Goal: Task Accomplishment & Management: Complete application form

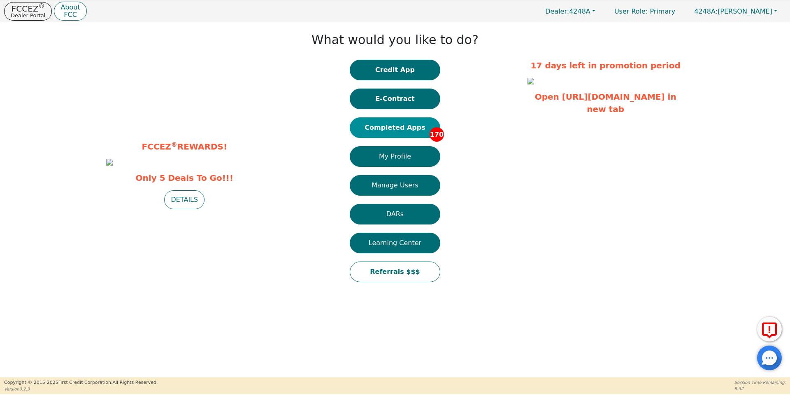
click at [386, 133] on button "Completed Apps 170" at bounding box center [395, 127] width 91 height 21
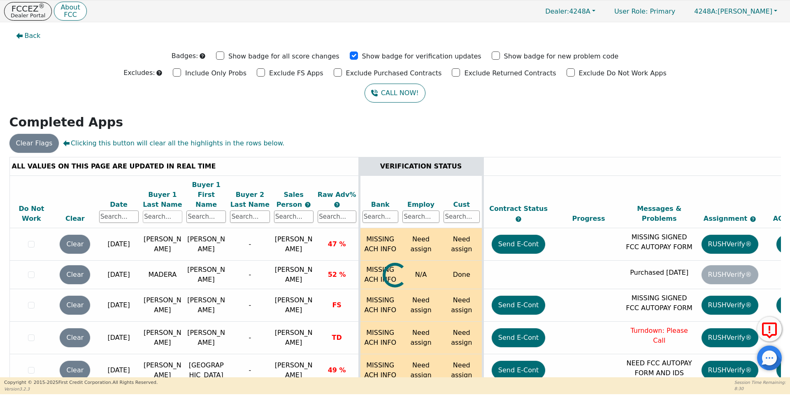
click at [156, 210] on input "text" at bounding box center [163, 216] width 40 height 12
click at [169, 210] on input "text" at bounding box center [163, 216] width 40 height 12
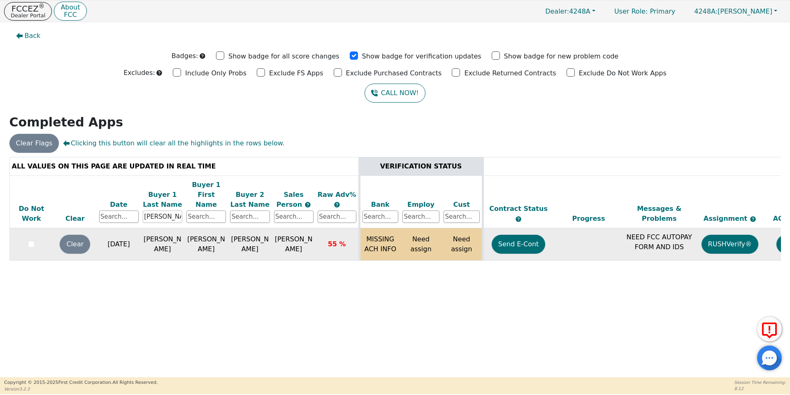
scroll to position [0, 126]
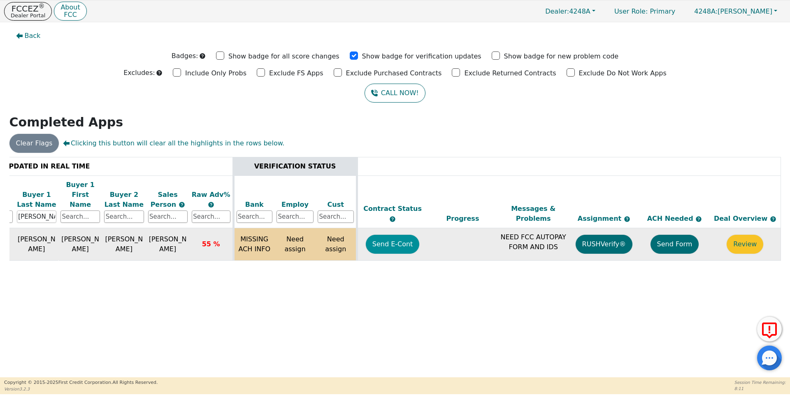
type input "[PERSON_NAME]"
click at [401, 235] on button "Send E-Cont" at bounding box center [393, 244] width 54 height 19
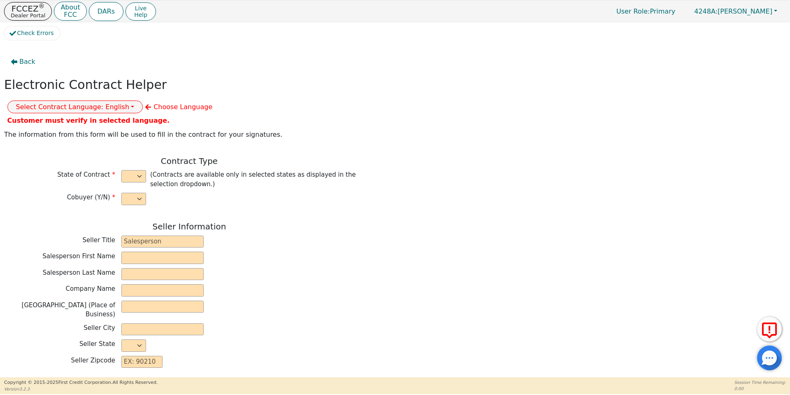
select select "y"
type input "owner"
type input "[PERSON_NAME]"
type input "[GEOGRAPHIC_DATA]"
type input "AQUA REMACH LLC"
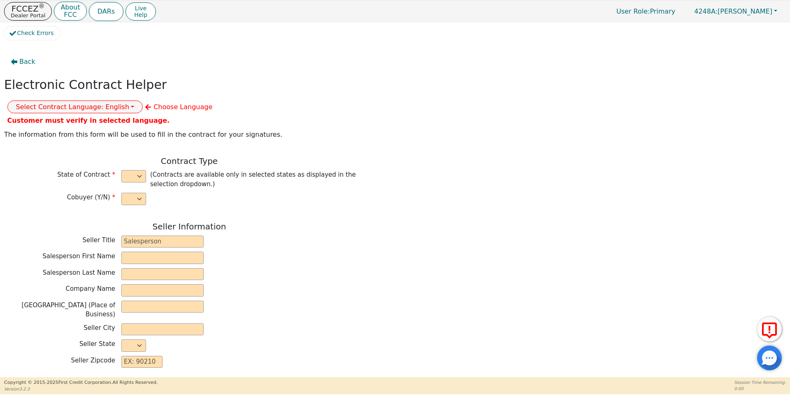
type input "[STREET_ADDRESS]"
type input "[GEOGRAPHIC_DATA]"
select select "[GEOGRAPHIC_DATA]"
type input "77070"
type input "[PERSON_NAME]"
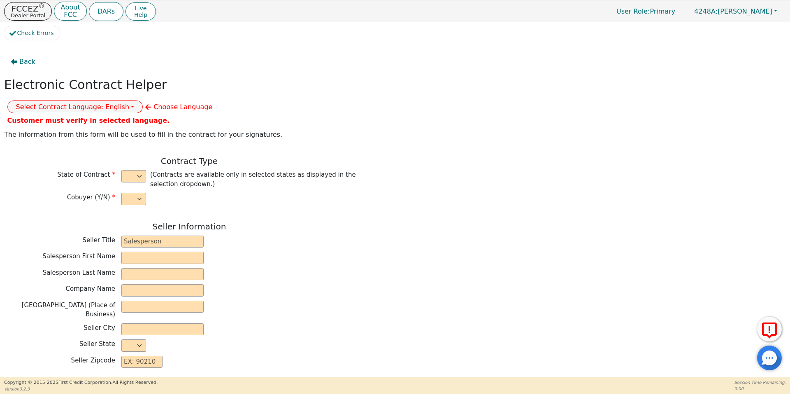
type input "[PERSON_NAME]"
type input "[EMAIL_ADDRESS][DOMAIN_NAME]"
type input "[PERSON_NAME]"
type input "[EMAIL_ADDRESS][DOMAIN_NAME]"
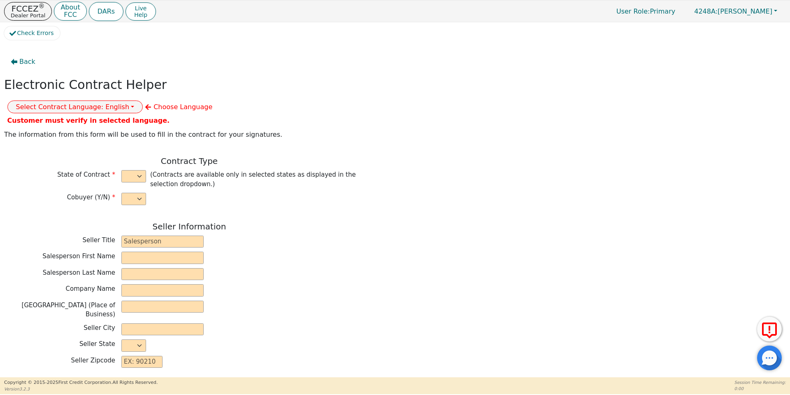
type input "[STREET_ADDRESS][PERSON_NAME]"
type input "[PERSON_NAME]"
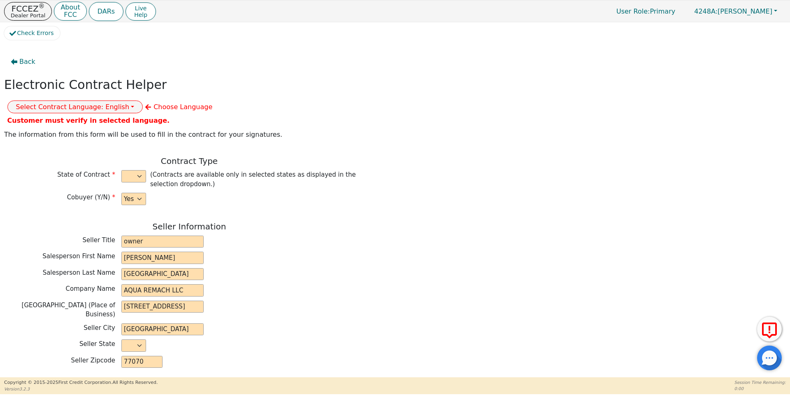
select select "[GEOGRAPHIC_DATA]"
type input "76520"
type input "[DATE]"
type input "17.99"
type input "[DATE]"
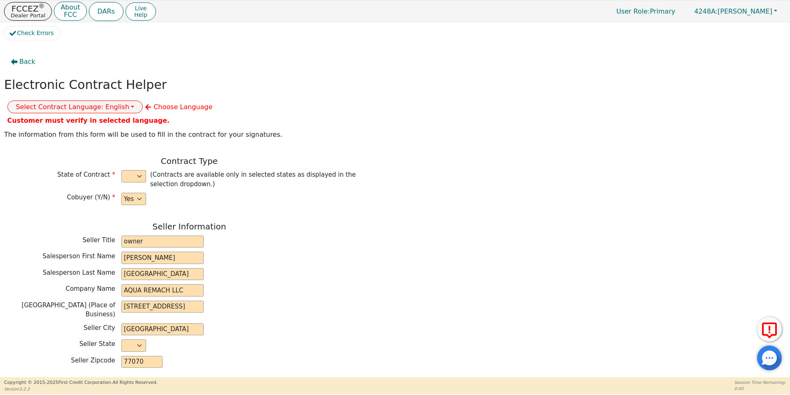
type input "60"
type input "0"
type input "8990.00"
type input "0.00"
type input "8990.00"
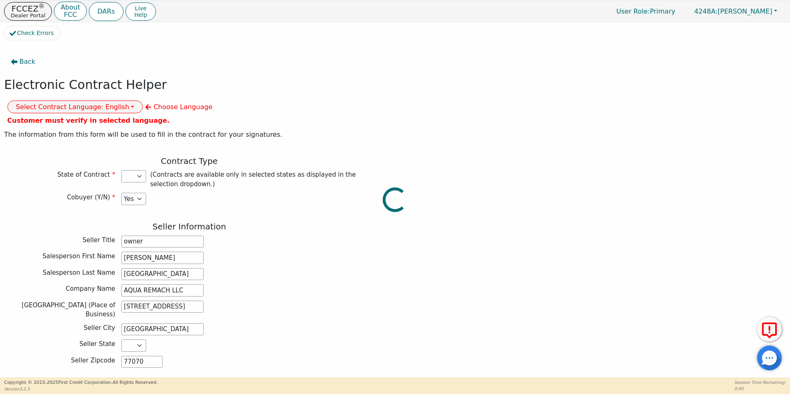
select select "[GEOGRAPHIC_DATA]"
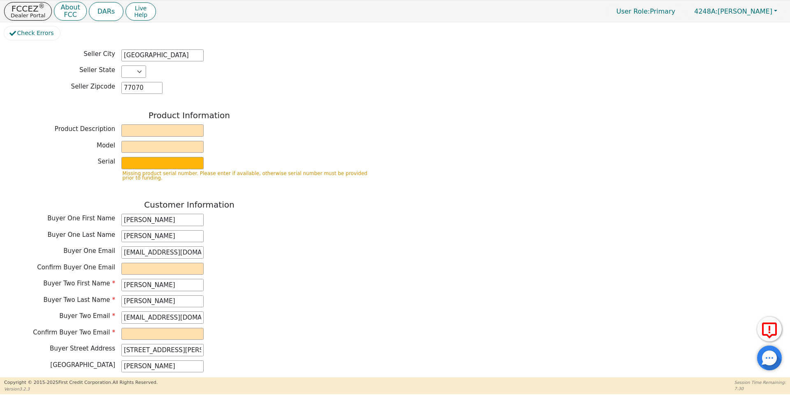
scroll to position [274, 0]
click at [146, 124] on input "text" at bounding box center [162, 130] width 82 height 12
type input "Water System"
click at [168, 140] on input "text" at bounding box center [162, 146] width 82 height 12
type input "whole house"
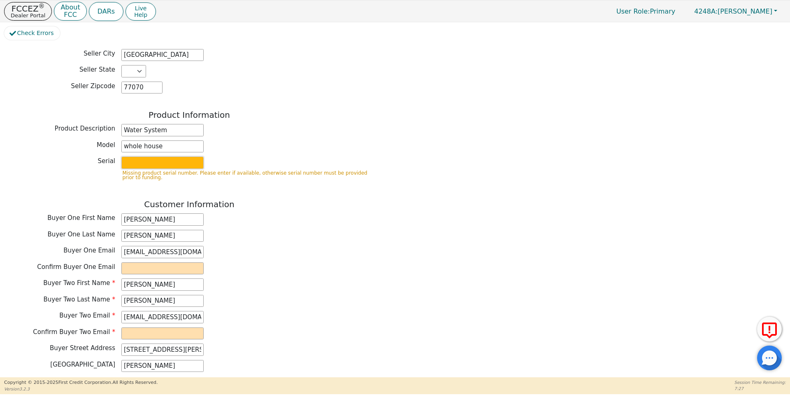
click at [174, 156] on input "text" at bounding box center [162, 162] width 82 height 12
type input "S2156437"
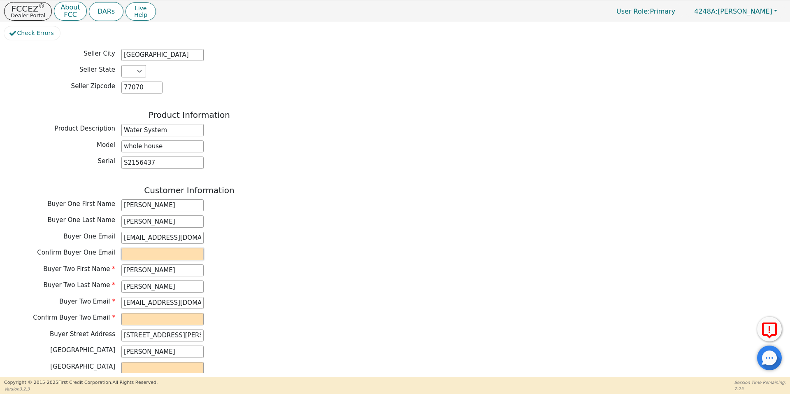
click at [157, 248] on input "email" at bounding box center [162, 254] width 82 height 12
click at [298, 232] on div "Buyer One Email [EMAIL_ADDRESS][DOMAIN_NAME]" at bounding box center [189, 238] width 370 height 12
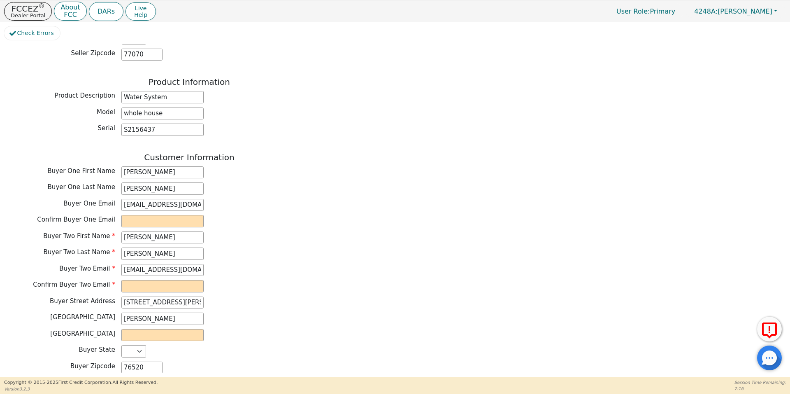
scroll to position [308, 0]
click at [168, 279] on input "email" at bounding box center [162, 285] width 82 height 12
click at [143, 198] on input "[EMAIL_ADDRESS][DOMAIN_NAME]" at bounding box center [162, 204] width 82 height 12
click at [144, 198] on div "Buyer One Email [EMAIL_ADDRESS][DOMAIN_NAME]" at bounding box center [189, 205] width 370 height 14
drag, startPoint x: 168, startPoint y: 179, endPoint x: 91, endPoint y: 170, distance: 77.9
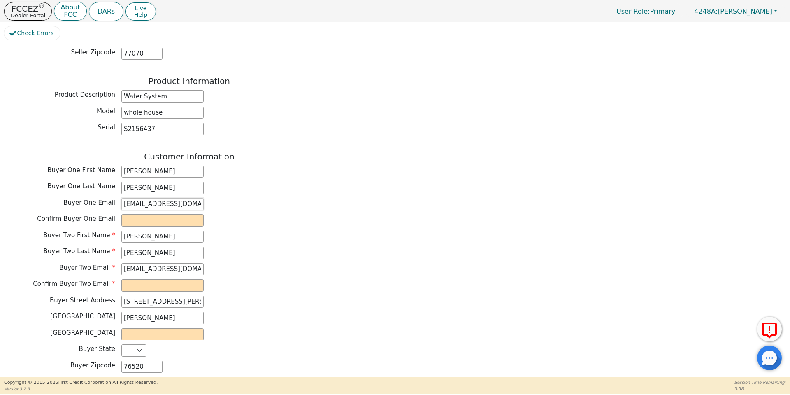
click at [91, 170] on div "Customer Information Buyer One First Name [PERSON_NAME] One Last Name [PERSON_N…" at bounding box center [189, 264] width 370 height 226
type input "[EMAIL_ADDRESS][DOMAIN_NAME]"
click at [129, 214] on input "email" at bounding box center [162, 220] width 82 height 12
type input "[EMAIL_ADDRESS][DOMAIN_NAME]"
click at [149, 263] on input "[EMAIL_ADDRESS][DOMAIN_NAME]" at bounding box center [162, 269] width 82 height 12
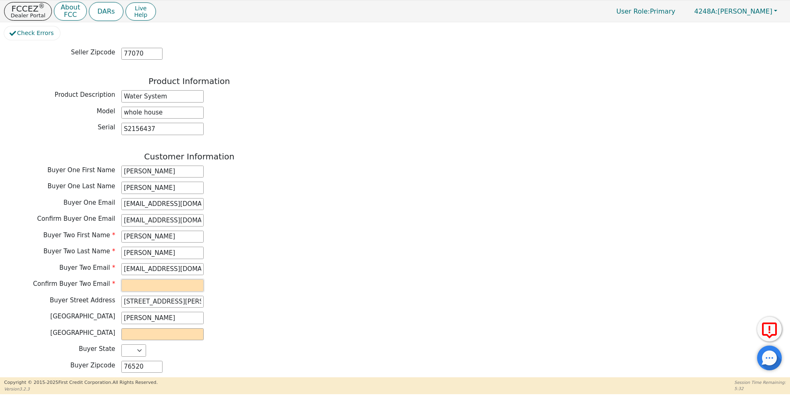
click at [158, 279] on input "email" at bounding box center [162, 285] width 82 height 12
type input "[EMAIL_ADDRESS][DOMAIN_NAME]"
click at [171, 328] on input "text" at bounding box center [162, 334] width 82 height 12
type input "[PERSON_NAME]"
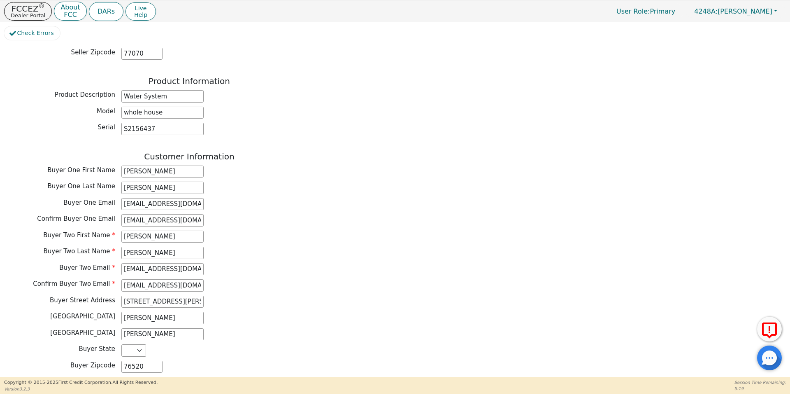
click at [256, 312] on div "Buyer City [PERSON_NAME]" at bounding box center [189, 318] width 370 height 12
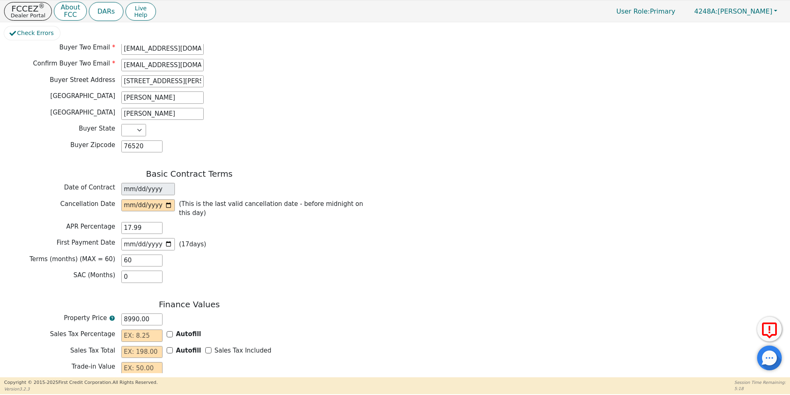
scroll to position [535, 0]
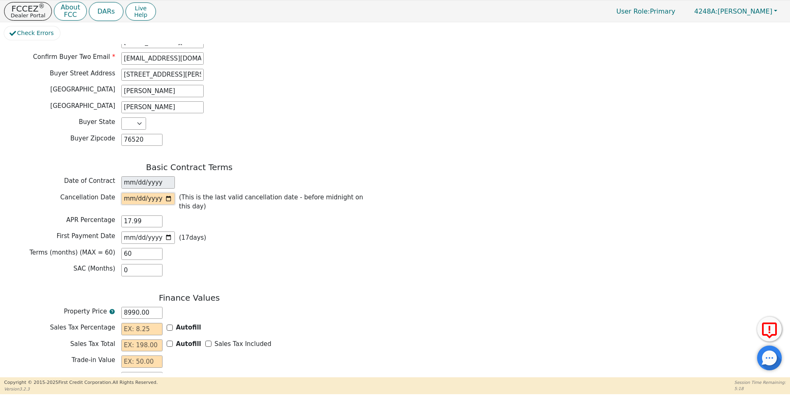
click at [169, 193] on input "date" at bounding box center [148, 199] width 54 height 12
type input "[DATE]"
click at [234, 249] on div "Basic Contract Terms Date of Contract [DATE] Cancellation Date [DATE] (This is …" at bounding box center [189, 221] width 370 height 118
click at [174, 323] on div "Autofill" at bounding box center [184, 327] width 35 height 9
click at [170, 324] on input "Autofill" at bounding box center [170, 327] width 6 height 6
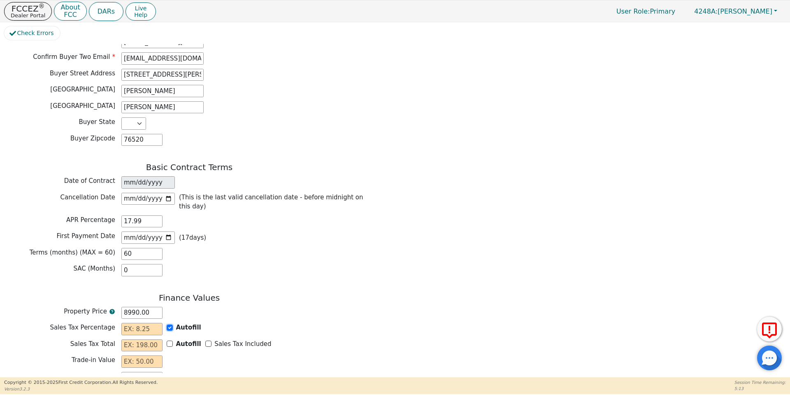
checkbox input "true"
type input "0.00"
click at [205, 339] on div "Sales Tax Included" at bounding box center [238, 343] width 66 height 9
click at [205, 340] on input "Sales Tax Included" at bounding box center [208, 343] width 6 height 6
checkbox input "true"
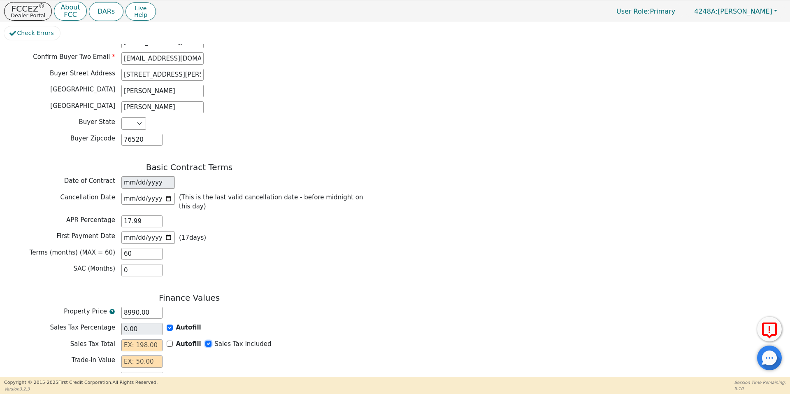
type input "0.00"
click at [130, 307] on input "8990.00" at bounding box center [141, 313] width 41 height 12
type input "890.00"
type input "90.00"
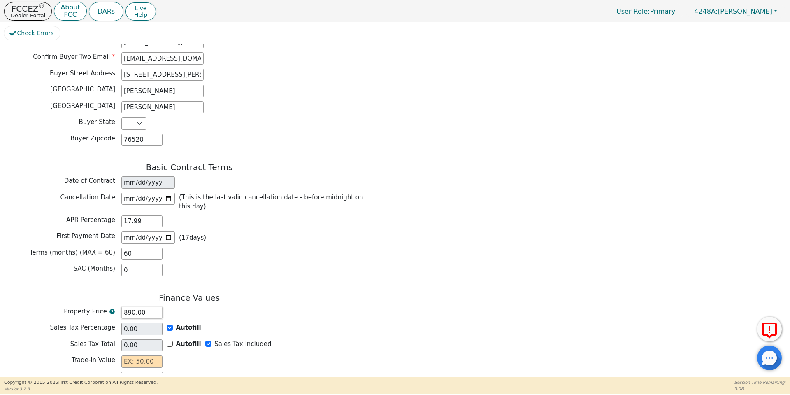
type input "90.00"
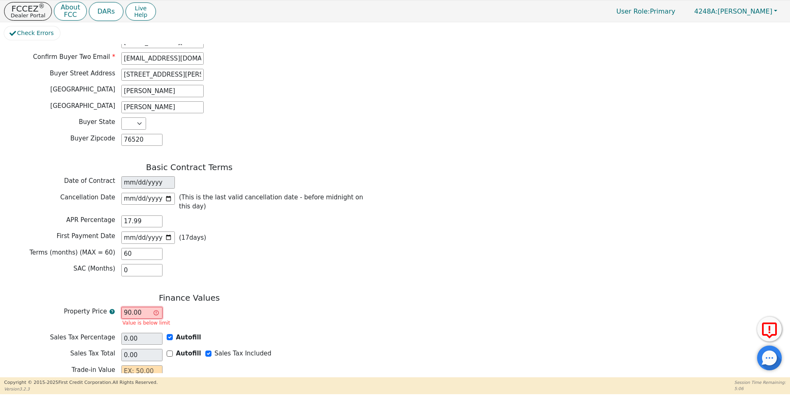
type input "950.00"
type input "9500.00"
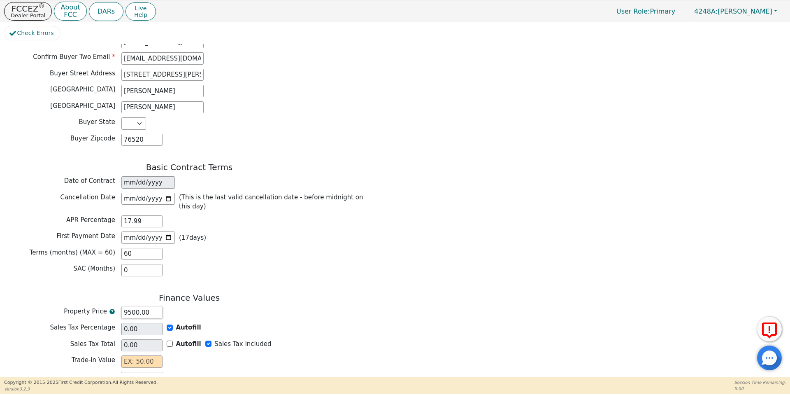
type input "9500.00"
click at [147, 355] on input "text" at bounding box center [141, 361] width 41 height 12
type input "0.00"
click at [207, 355] on div "Trade-in Value 0.00" at bounding box center [189, 362] width 370 height 14
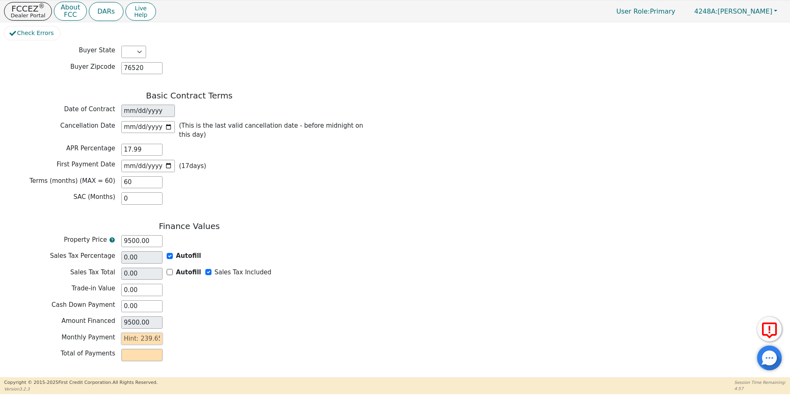
click at [149, 333] on input "text" at bounding box center [141, 339] width 41 height 12
type input "2"
type input "120.00"
type input "23"
type input "1380.00"
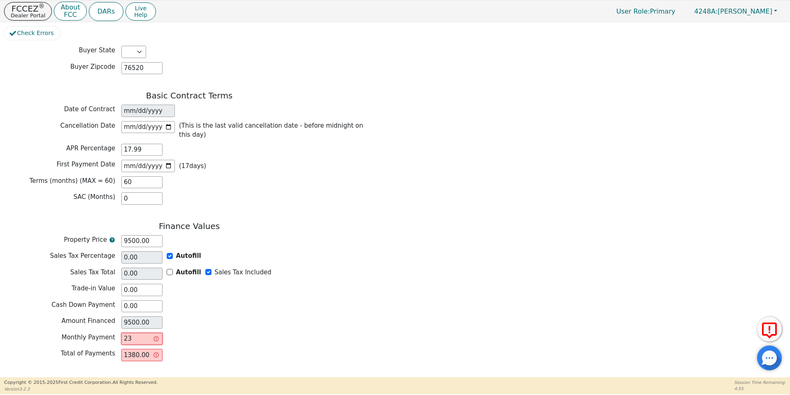
type input "239"
type input "14340.00"
type input "23"
type input "1380.00"
type input "2"
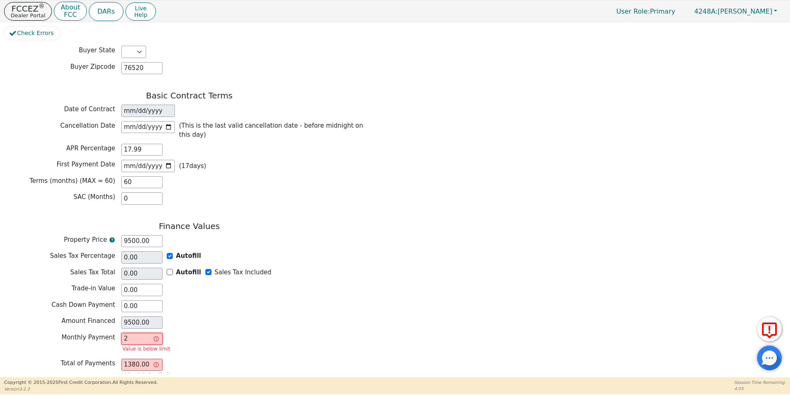
type input "120.00"
type input "0.00"
type input "2"
type input "120.00"
type input "239"
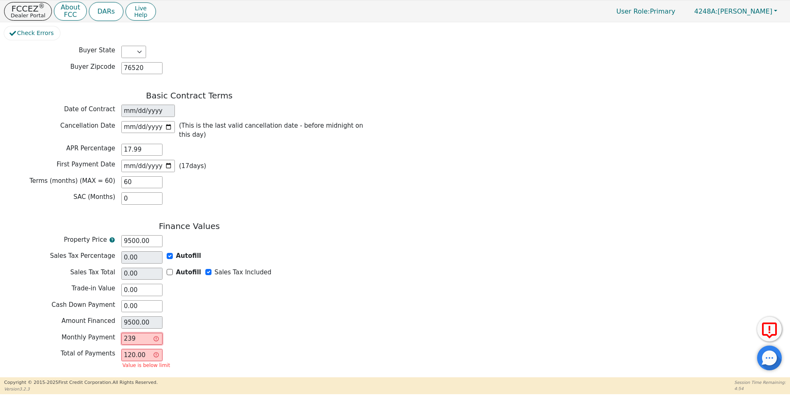
type input "14340.00"
type input "239.3"
type input "14358.00"
type input "239.35"
type input "14361.00"
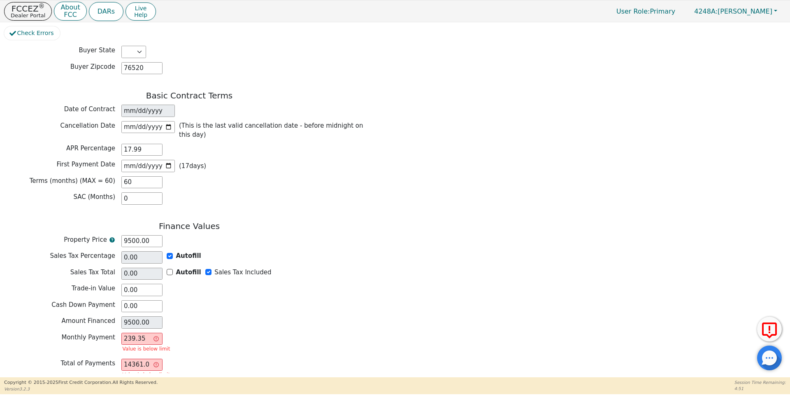
click at [205, 333] on div "Monthly Payment 239.35 Value is below limit" at bounding box center [189, 344] width 370 height 22
click at [153, 333] on input "239.35" at bounding box center [141, 339] width 41 height 12
type input "239.3"
type input "14358.00"
type input "239."
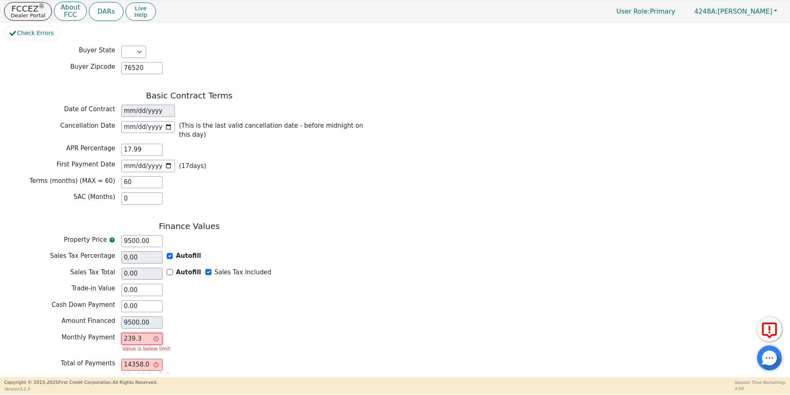
type input "14340.00"
type input "239.7"
type input "14382.00"
type input "239.74"
type input "14384.40"
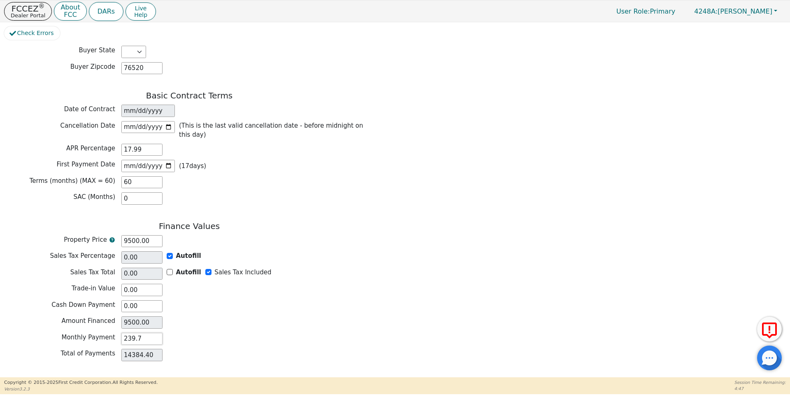
type input "239.75"
type input "14385.00"
type input "239.75"
click at [232, 349] on div "Total of Payments 14385.00" at bounding box center [189, 355] width 370 height 12
drag, startPoint x: 155, startPoint y: 306, endPoint x: 119, endPoint y: 296, distance: 37.7
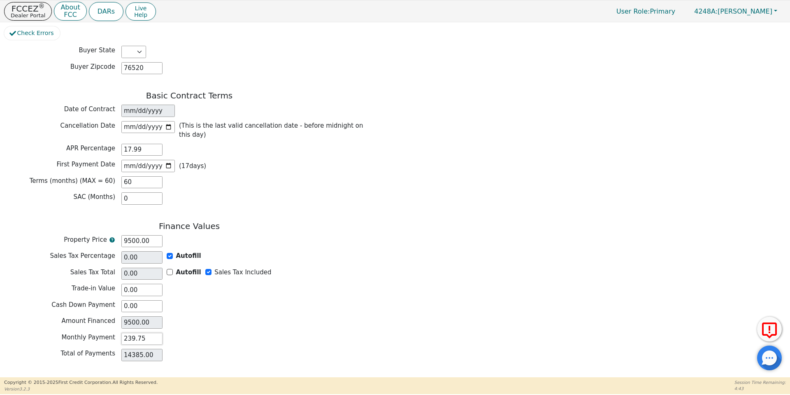
click at [119, 296] on div "Finance Values Property Price 9500.00 Sales Tax Percentage 0.00 Autofill Sales …" at bounding box center [189, 293] width 370 height 144
type input "0.00"
type input "2"
type input "120.00"
type input "239"
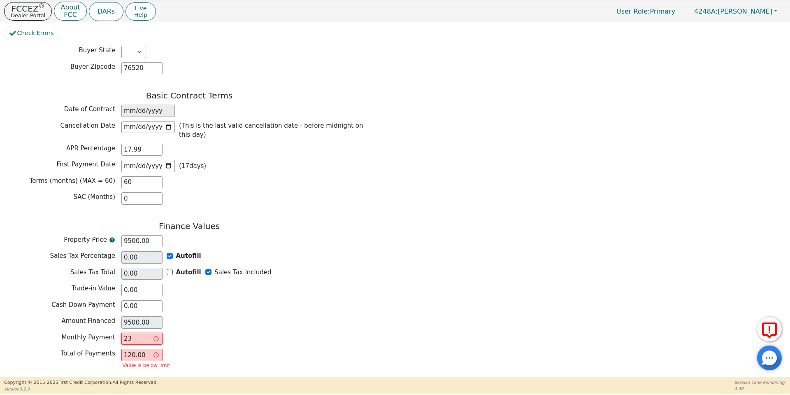
type input "14340.00"
type input "239.65"
type input "14379.00"
type input "239.6"
type input "14376.00"
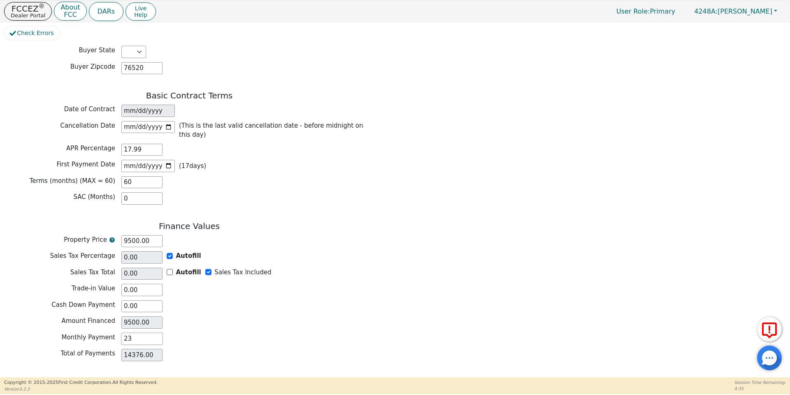
type input "2"
type input "0.00"
type input "2"
type input "120.00"
type input "24"
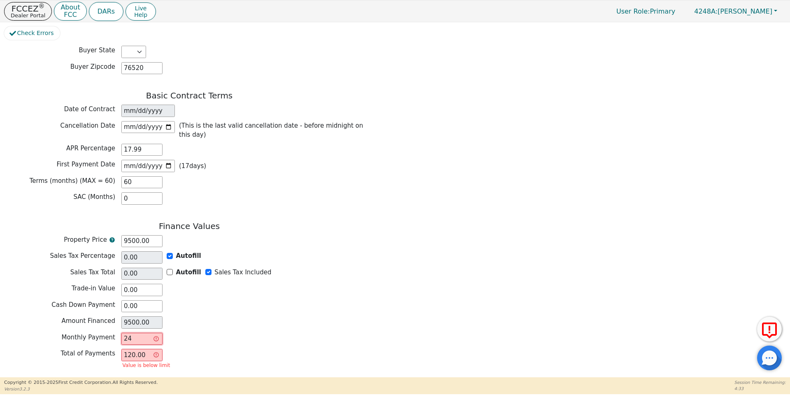
type input "1440.00"
type input "241"
type input "14460.00"
type input "241.00"
click at [119, 316] on div "Amount Financed 9500.00" at bounding box center [189, 322] width 370 height 12
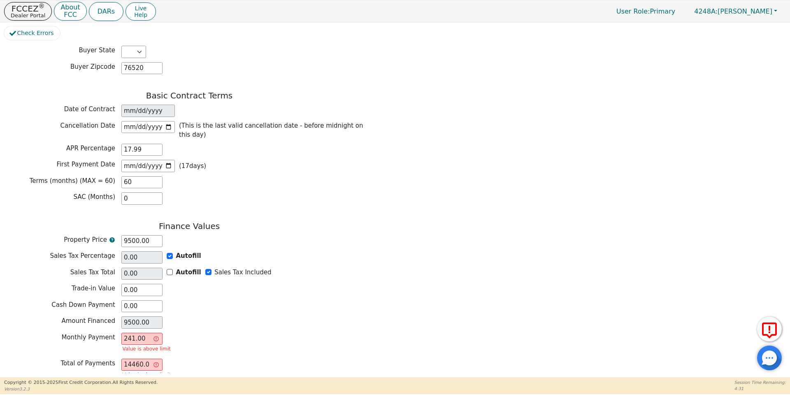
click at [119, 316] on div "Amount Financed 9500.00" at bounding box center [189, 322] width 370 height 12
click at [126, 333] on input "241.00" at bounding box center [141, 339] width 41 height 12
type input "0.00"
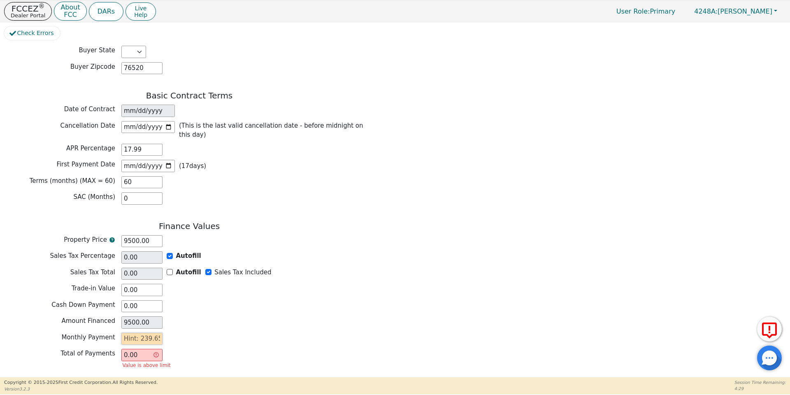
type input "2"
type input "120.00"
type input "23"
type input "1380.00"
type input "239"
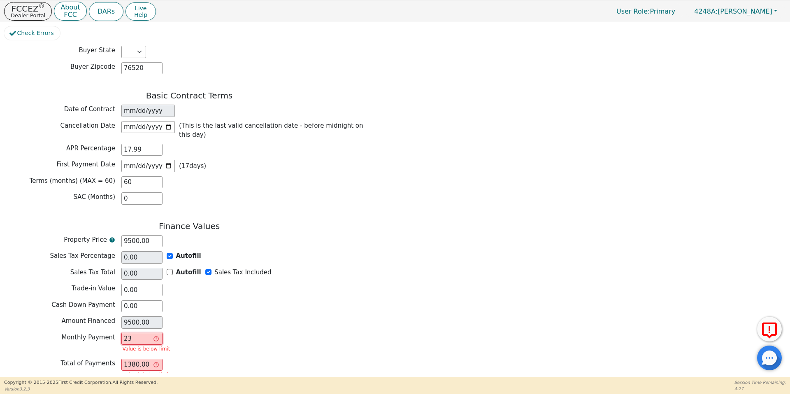
type input "14340.00"
type input "239.65"
type input "14379.00"
type input "239.65"
click at [31, 377] on button "Review & Begin Contract" at bounding box center [51, 386] width 95 height 19
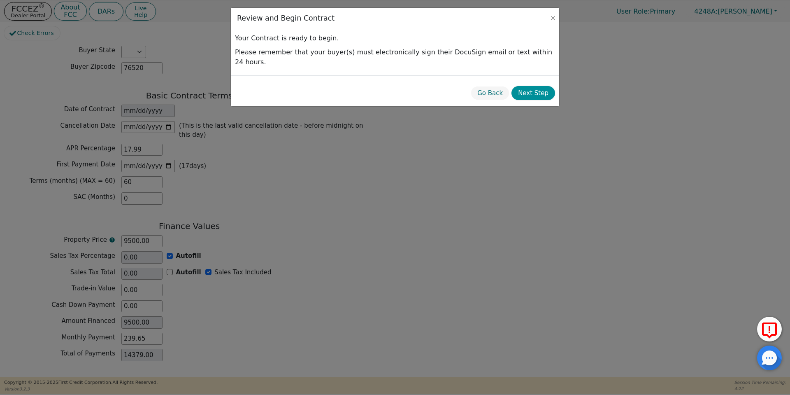
click at [524, 86] on button "Next Step" at bounding box center [534, 93] width 44 height 14
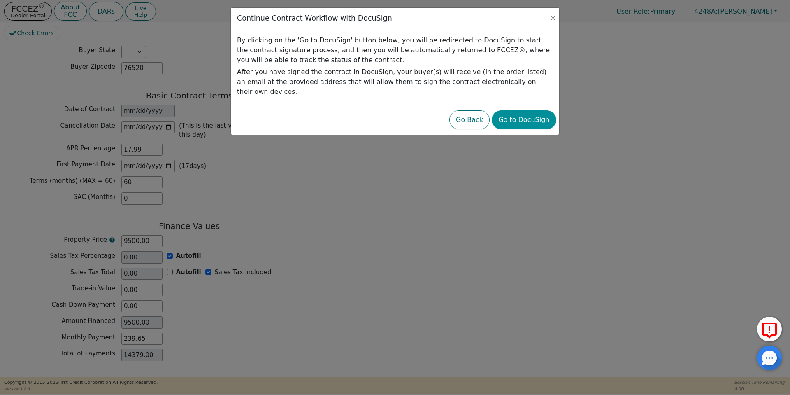
click at [531, 110] on button "Go to DocuSign" at bounding box center [524, 119] width 64 height 19
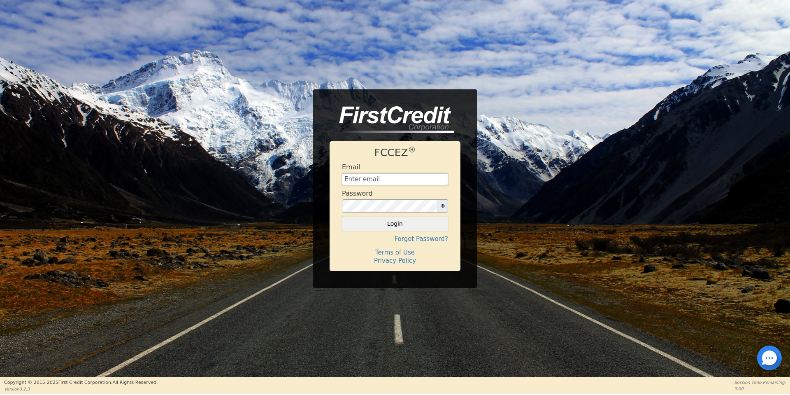
type input "[EMAIL_ADDRESS][DOMAIN_NAME]"
click at [390, 324] on div "FCCEZ ® Email aquaremachtlc@gmail.com Password Login Forgot Password? Terms of …" at bounding box center [395, 188] width 790 height 377
click at [405, 219] on button "Login" at bounding box center [395, 224] width 106 height 14
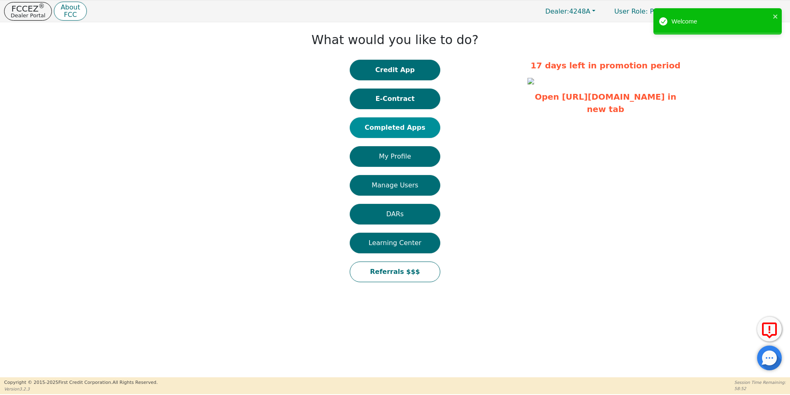
click at [413, 126] on button "Completed Apps" at bounding box center [395, 127] width 91 height 21
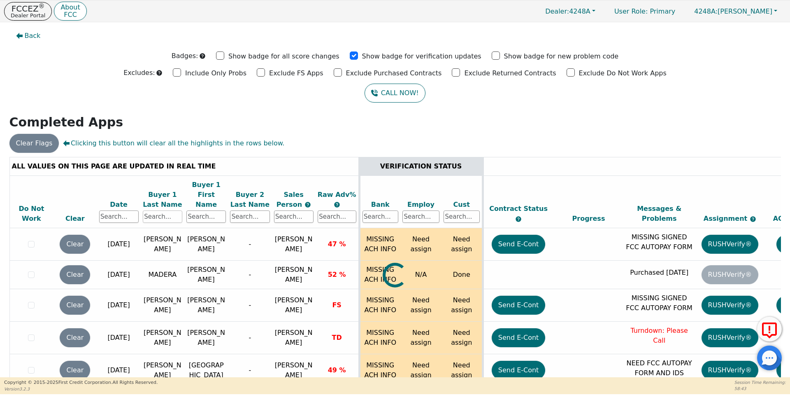
click at [155, 210] on input "text" at bounding box center [163, 216] width 40 height 12
type input "[PERSON_NAME]"
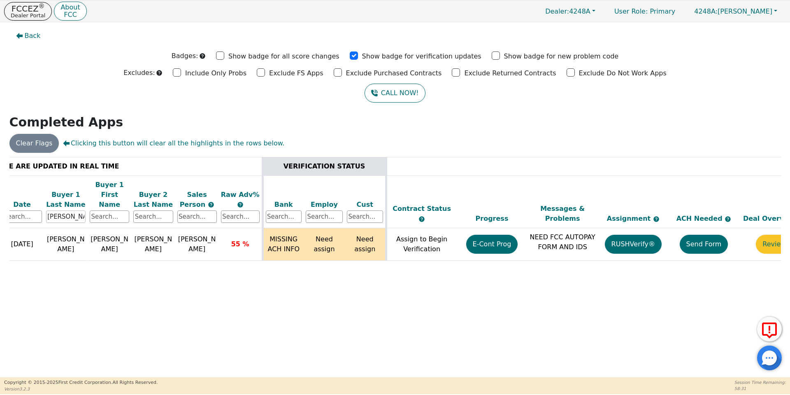
scroll to position [0, 98]
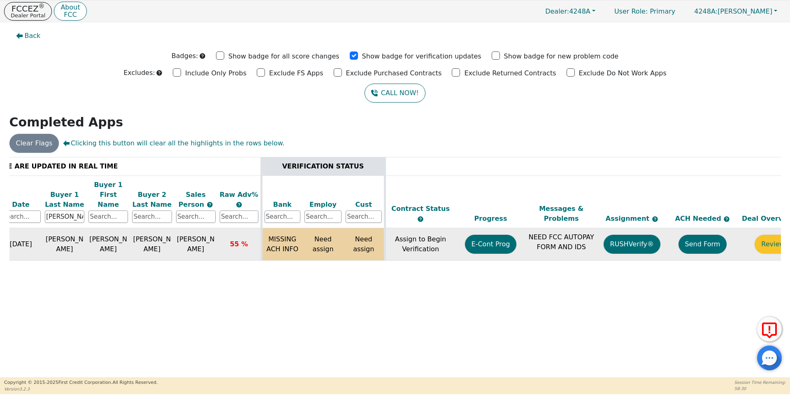
click at [710, 236] on button "Send Form" at bounding box center [703, 244] width 49 height 19
